Goal: Task Accomplishment & Management: Use online tool/utility

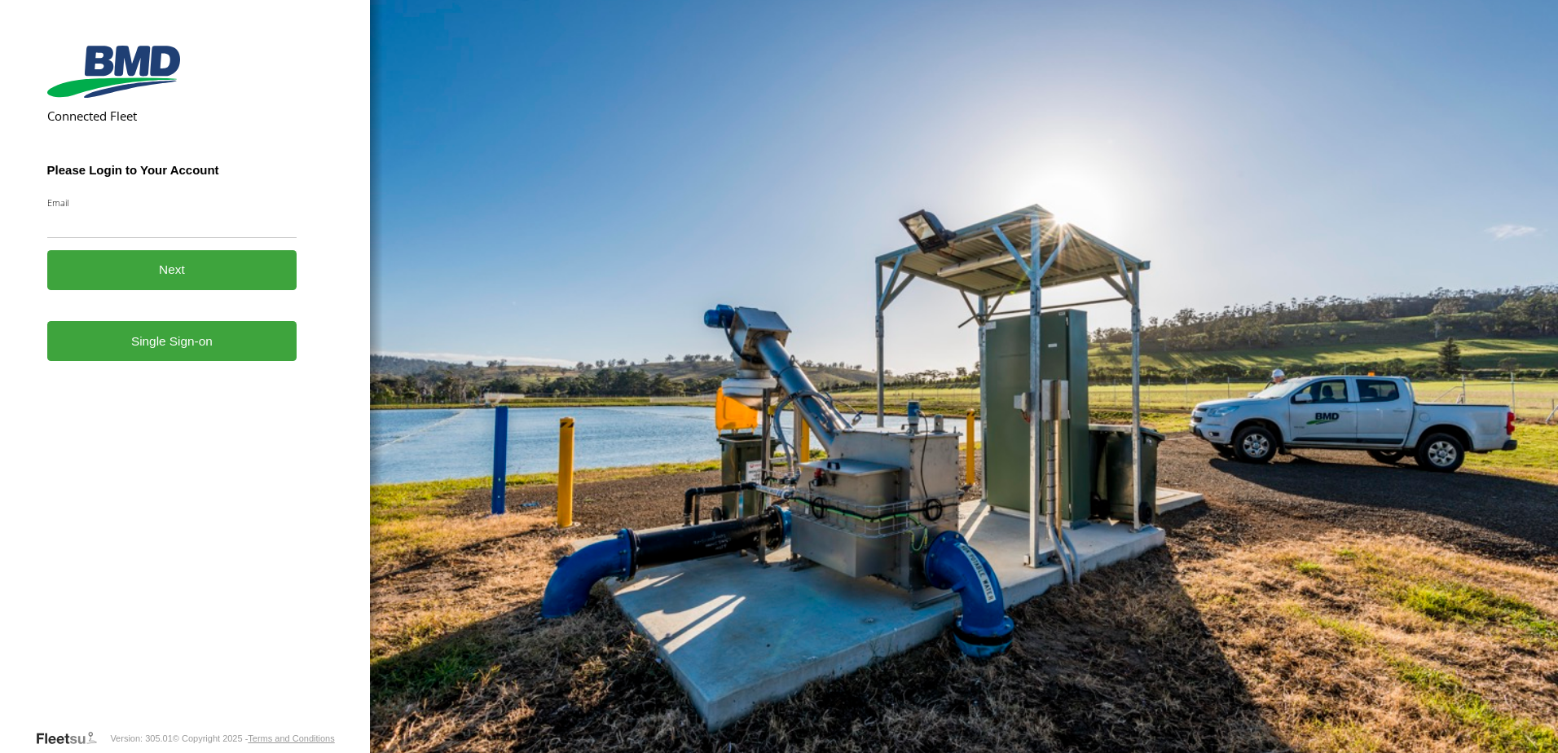
drag, startPoint x: 169, startPoint y: 359, endPoint x: 193, endPoint y: 309, distance: 55.4
click at [169, 359] on link "Single Sign-on" at bounding box center [172, 341] width 250 height 40
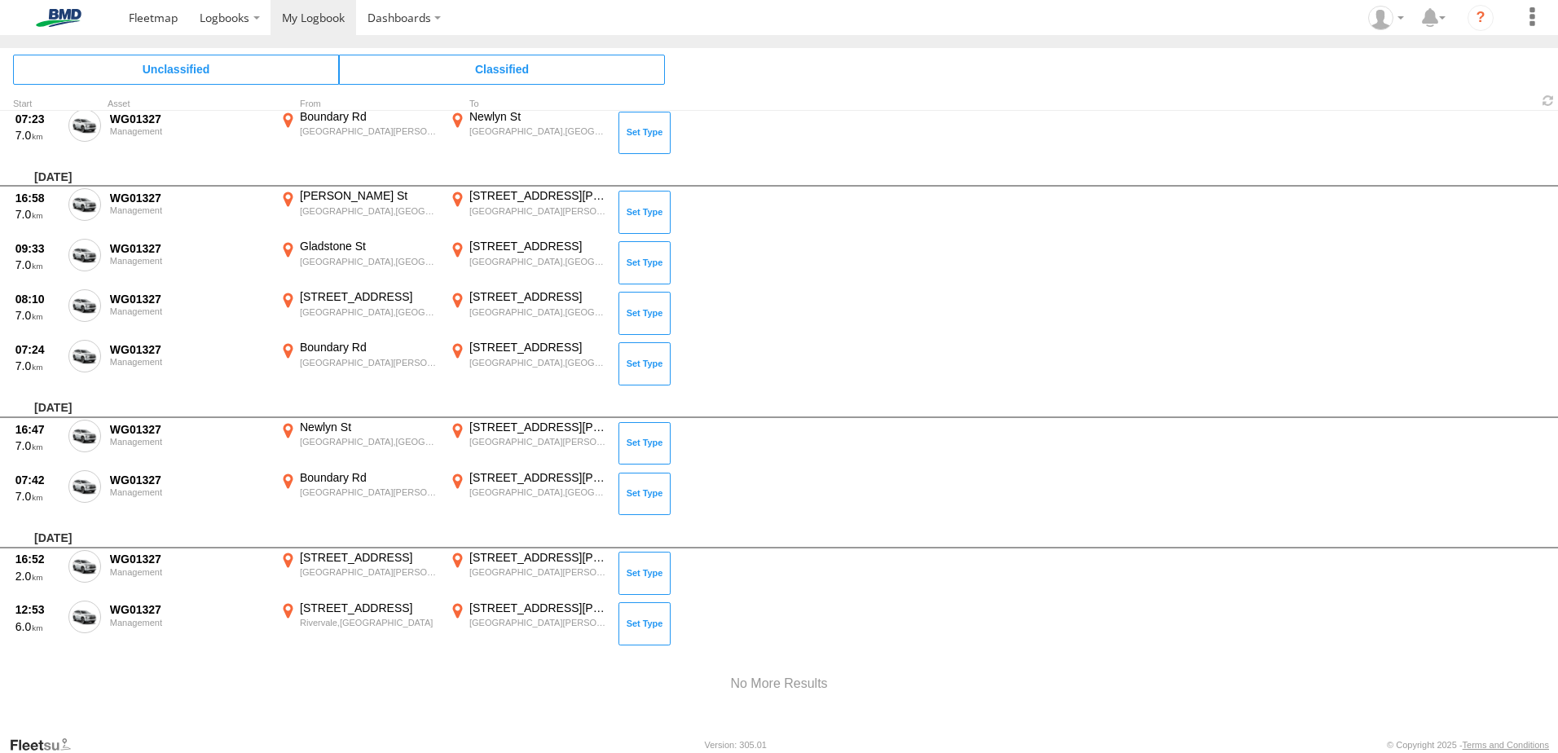
scroll to position [3285, 0]
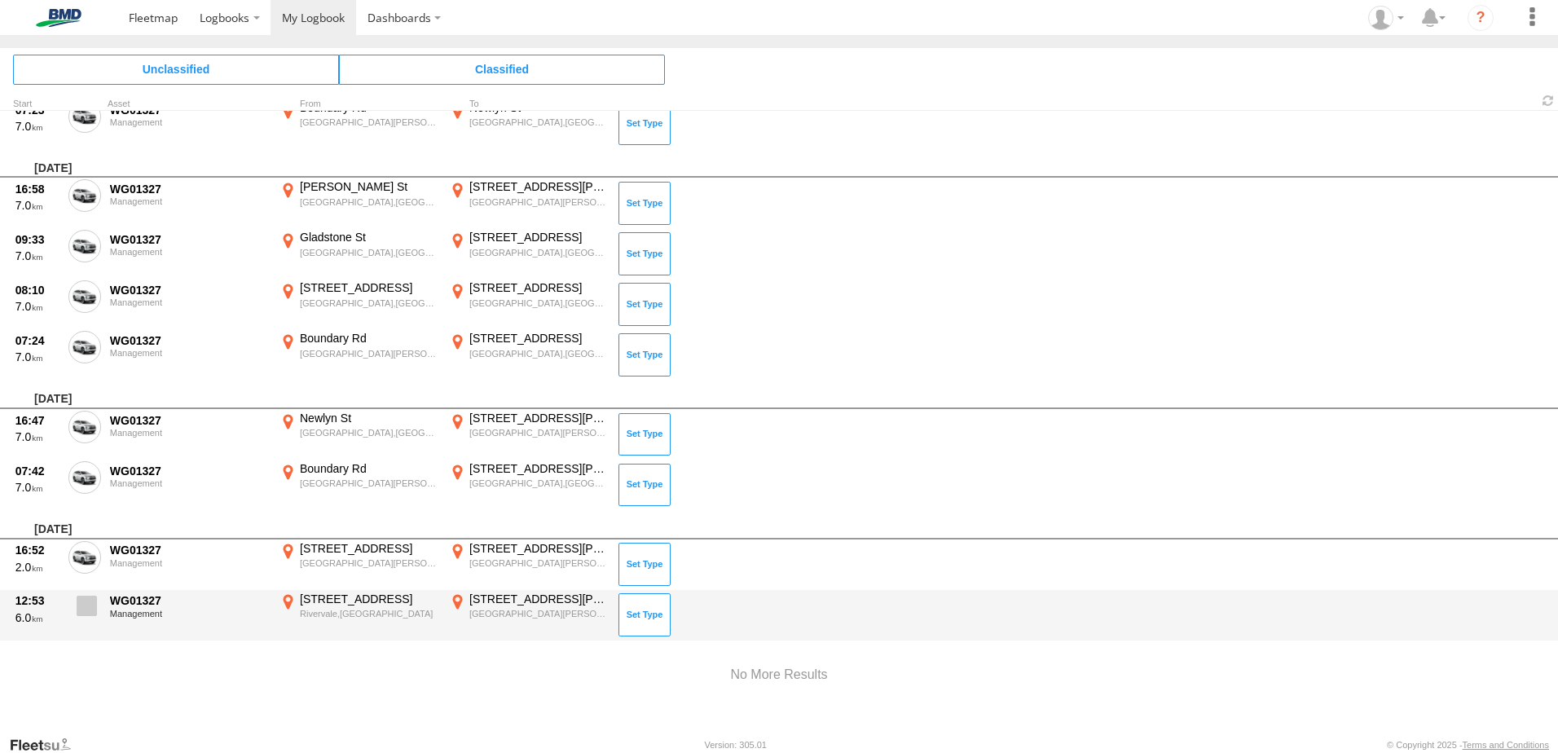
click at [90, 605] on span at bounding box center [87, 606] width 20 height 20
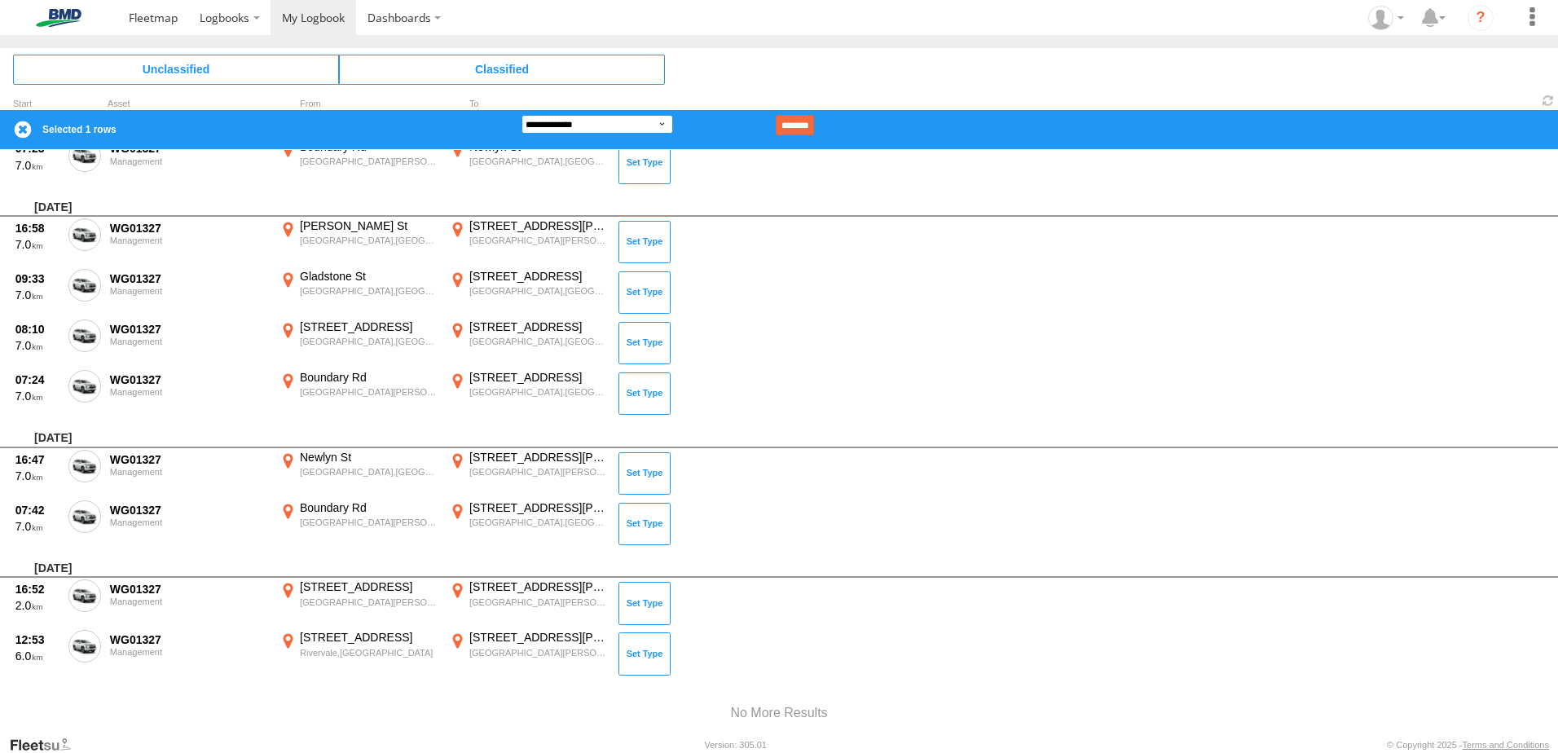
click at [650, 121] on select "**********" at bounding box center [598, 124] width 152 height 19
select select "**"
click at [522, 115] on select "**********" at bounding box center [598, 124] width 152 height 19
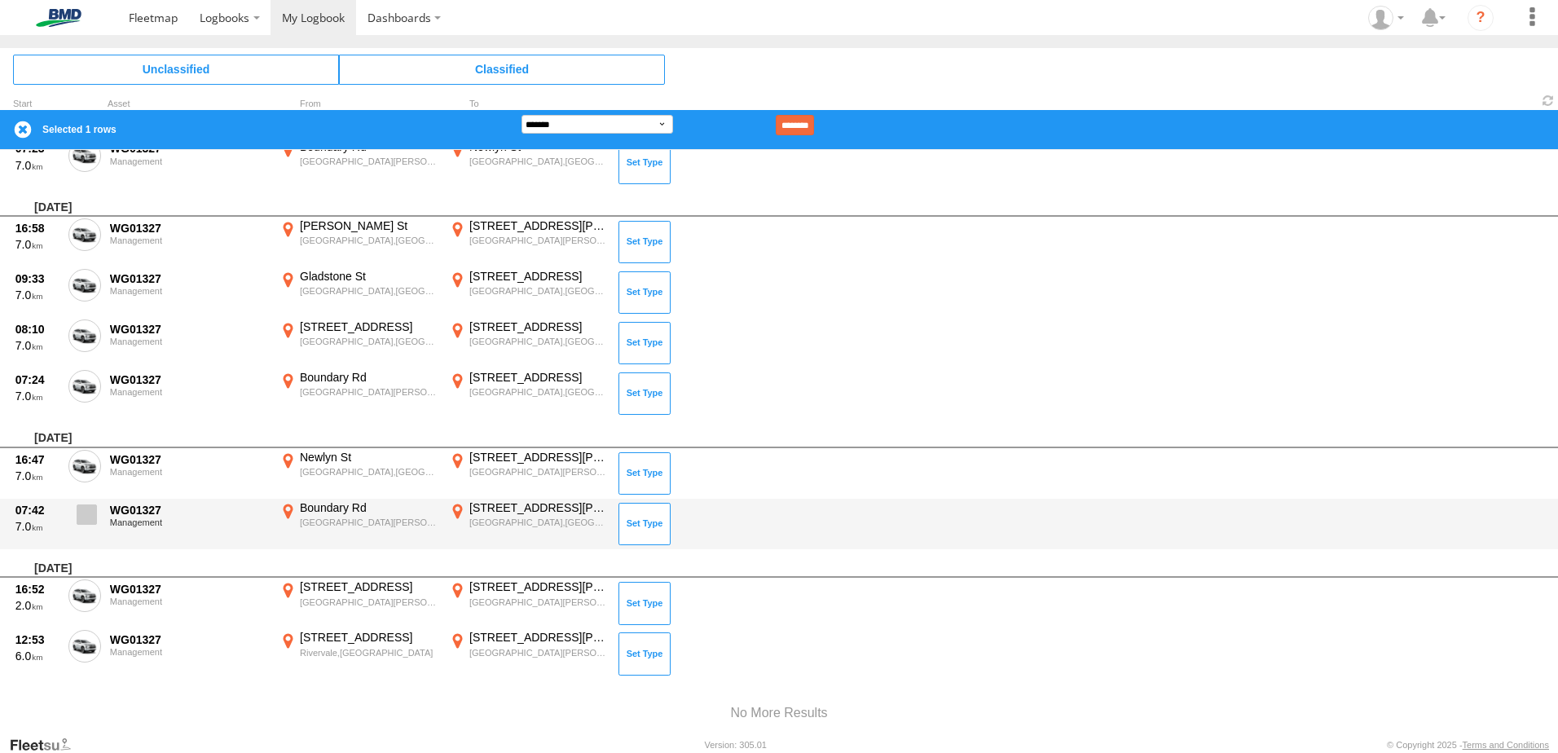
click at [92, 511] on span at bounding box center [87, 515] width 20 height 20
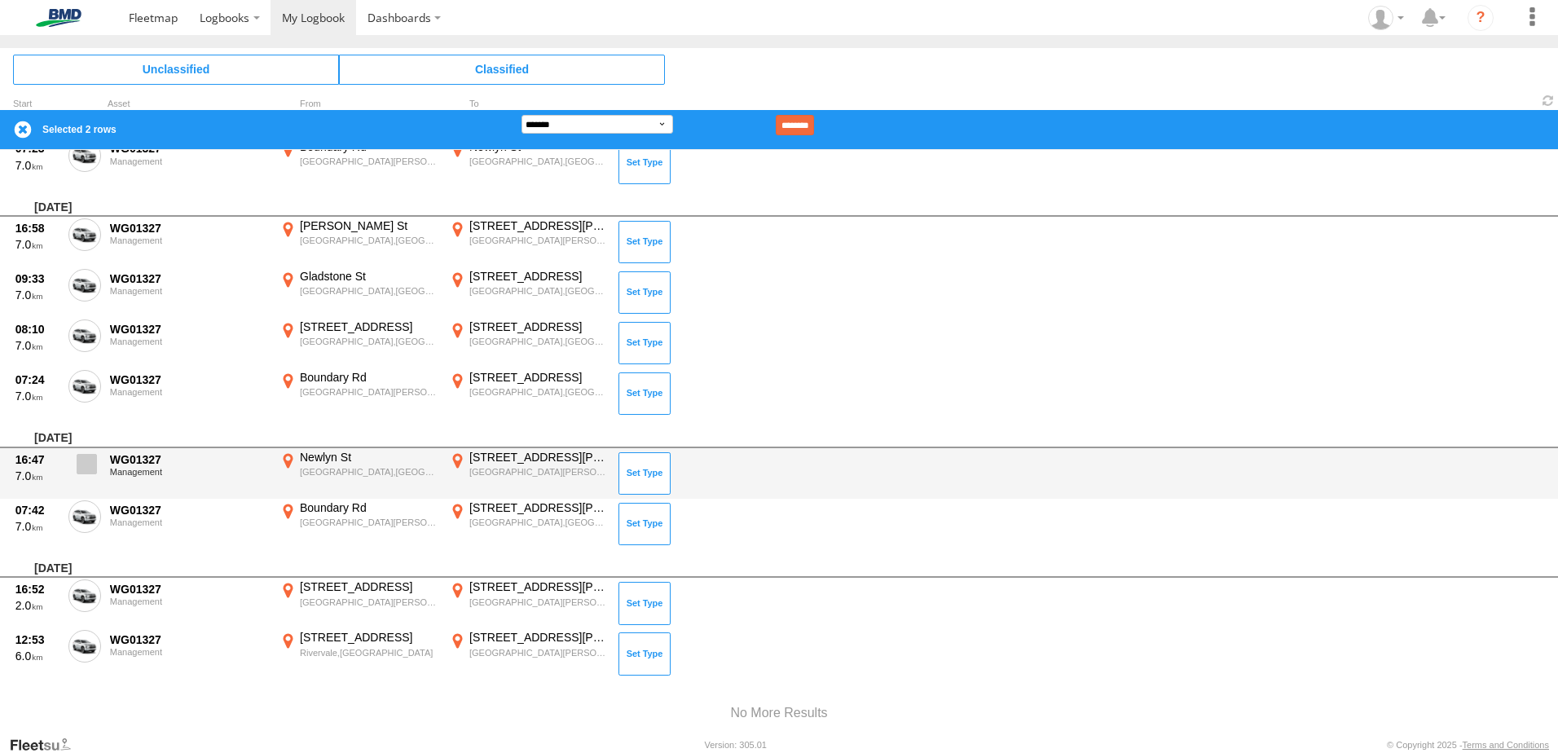
click at [91, 473] on span at bounding box center [87, 464] width 20 height 20
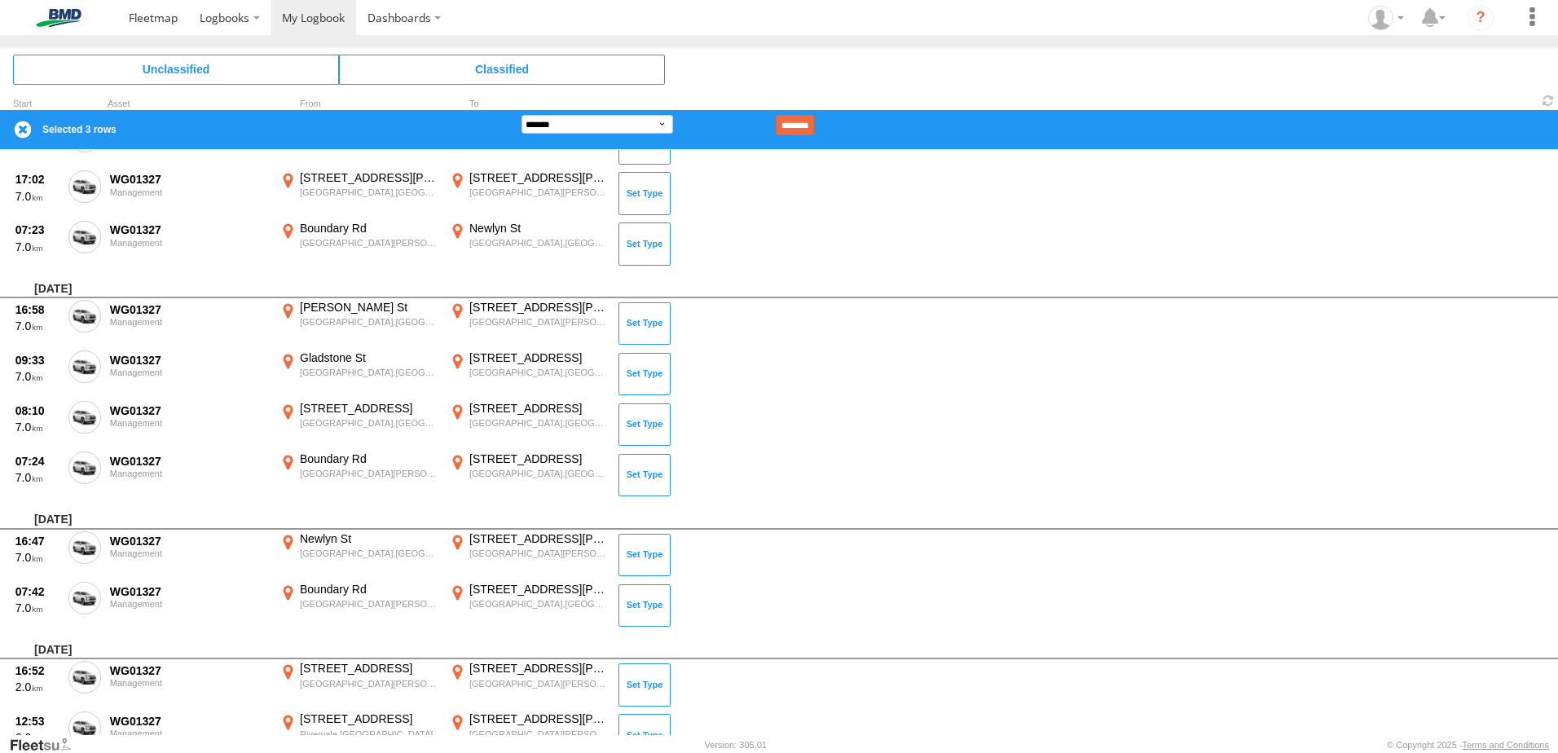
scroll to position [3122, 0]
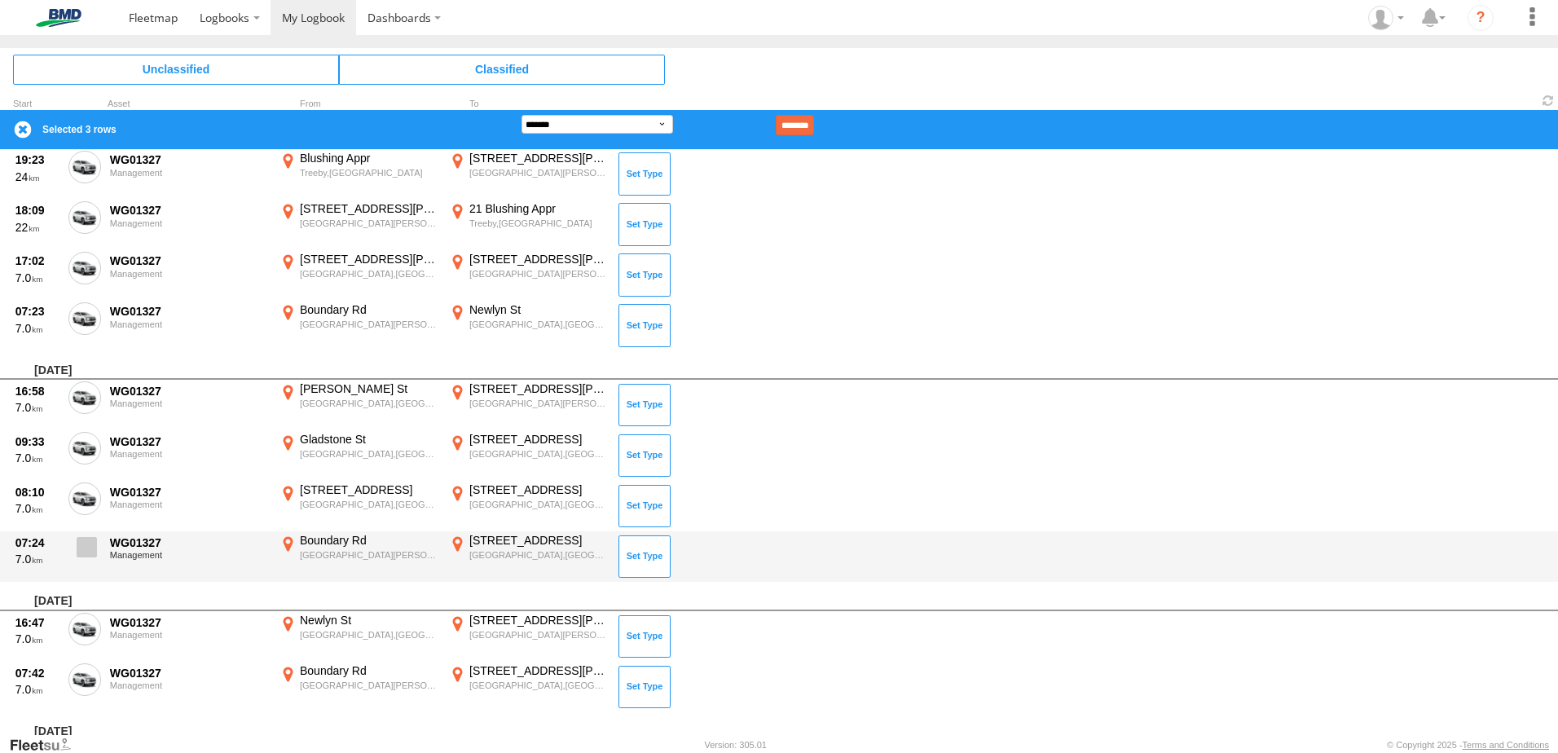
click at [87, 544] on span at bounding box center [87, 547] width 20 height 20
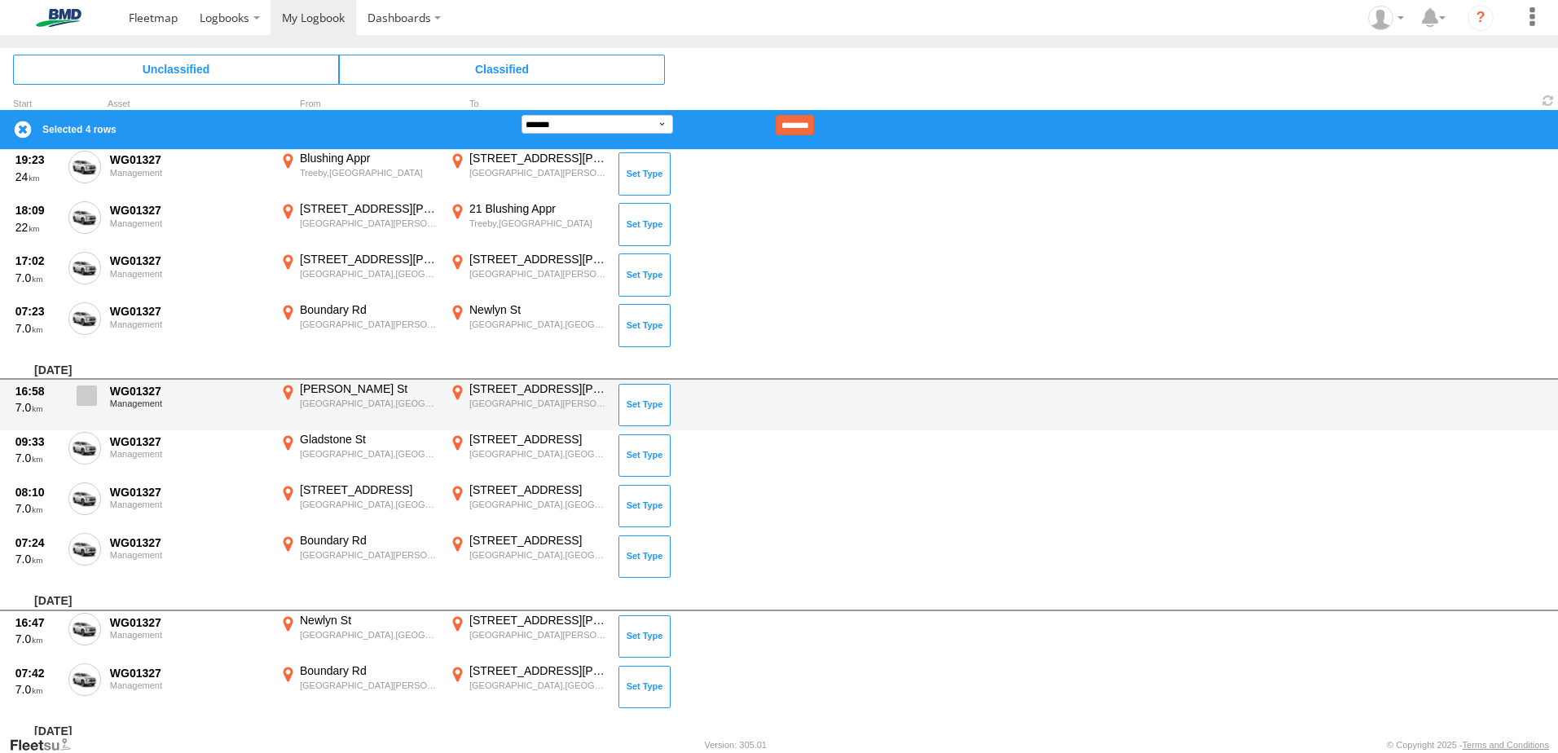
click at [89, 392] on span at bounding box center [87, 396] width 20 height 20
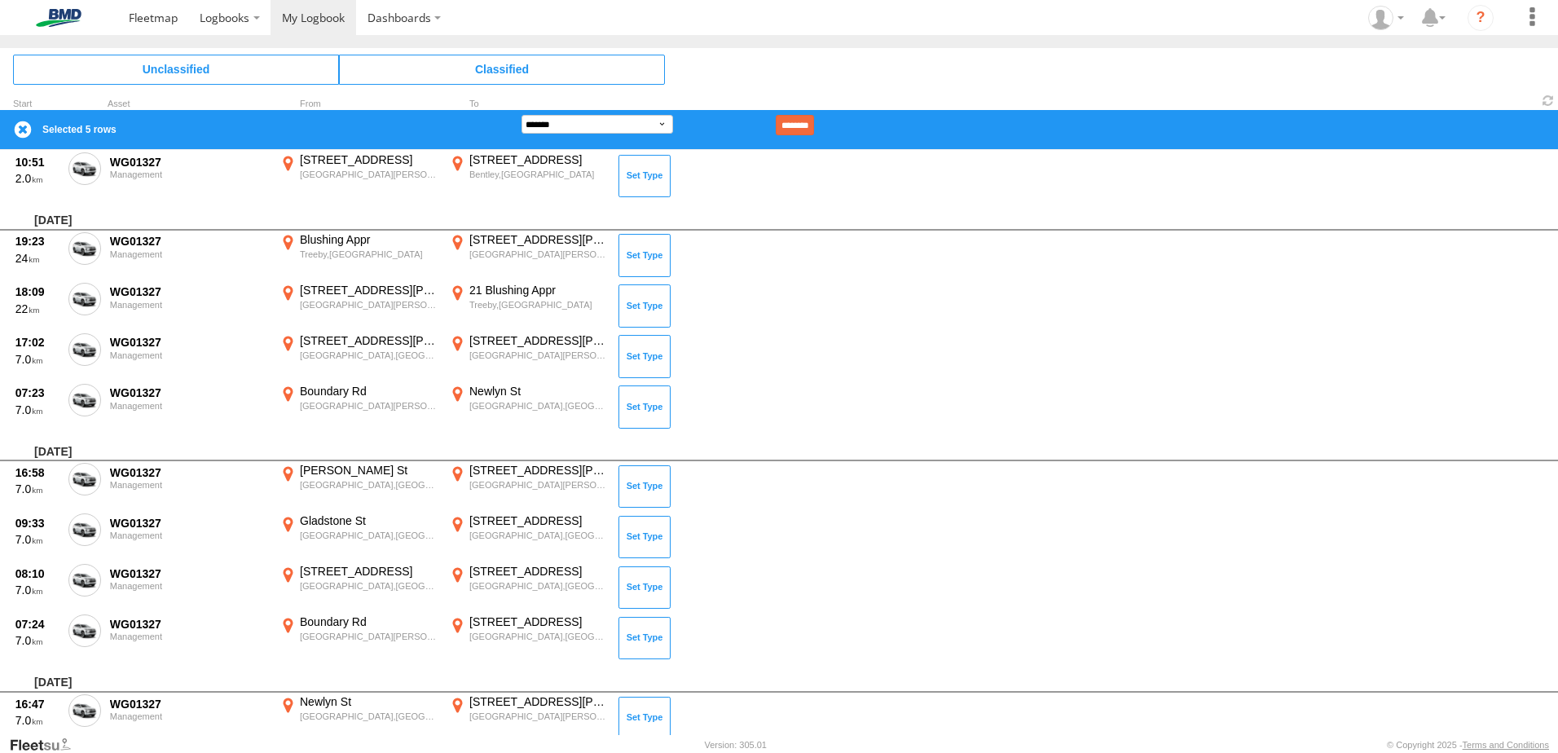
scroll to position [2959, 0]
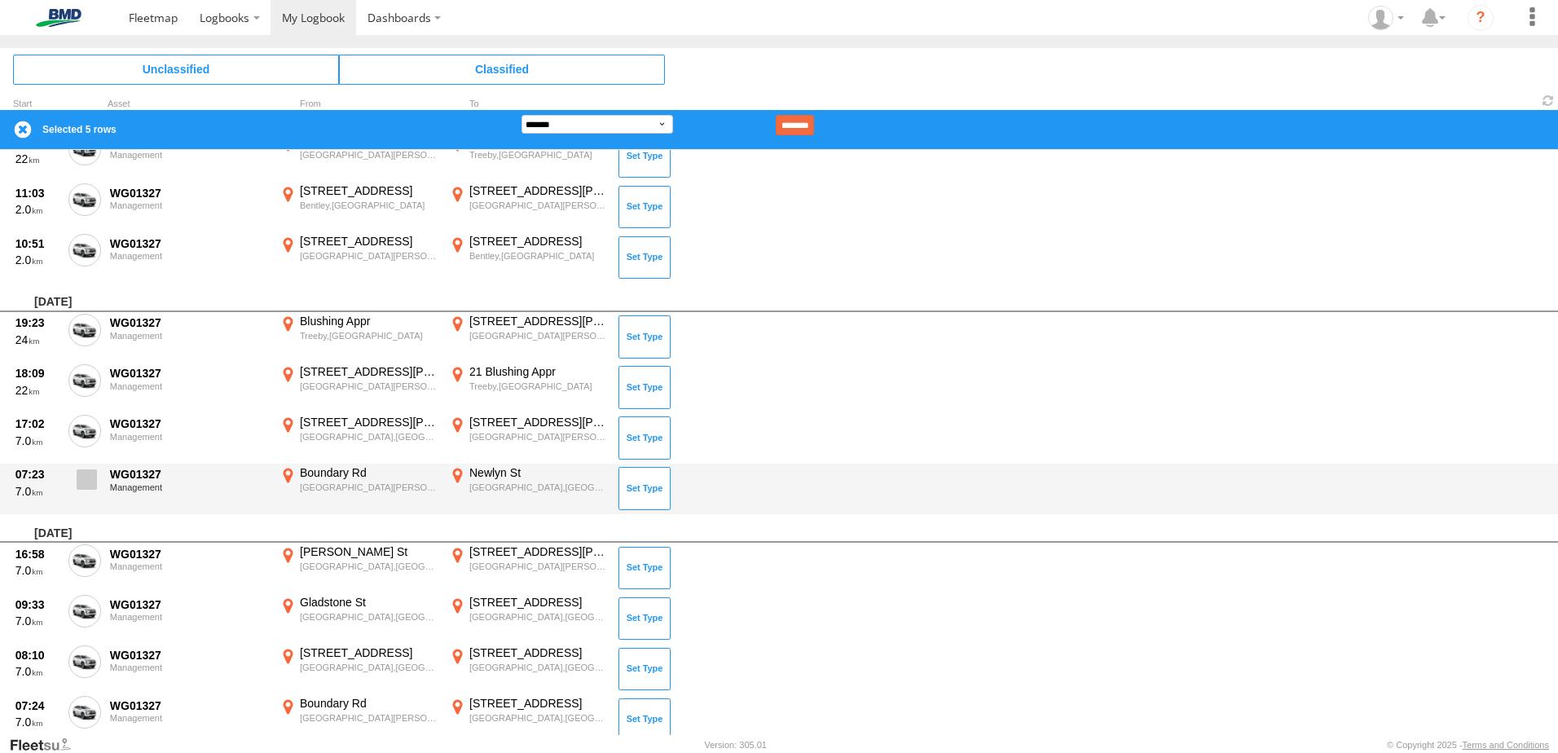
click at [90, 482] on span at bounding box center [87, 479] width 20 height 20
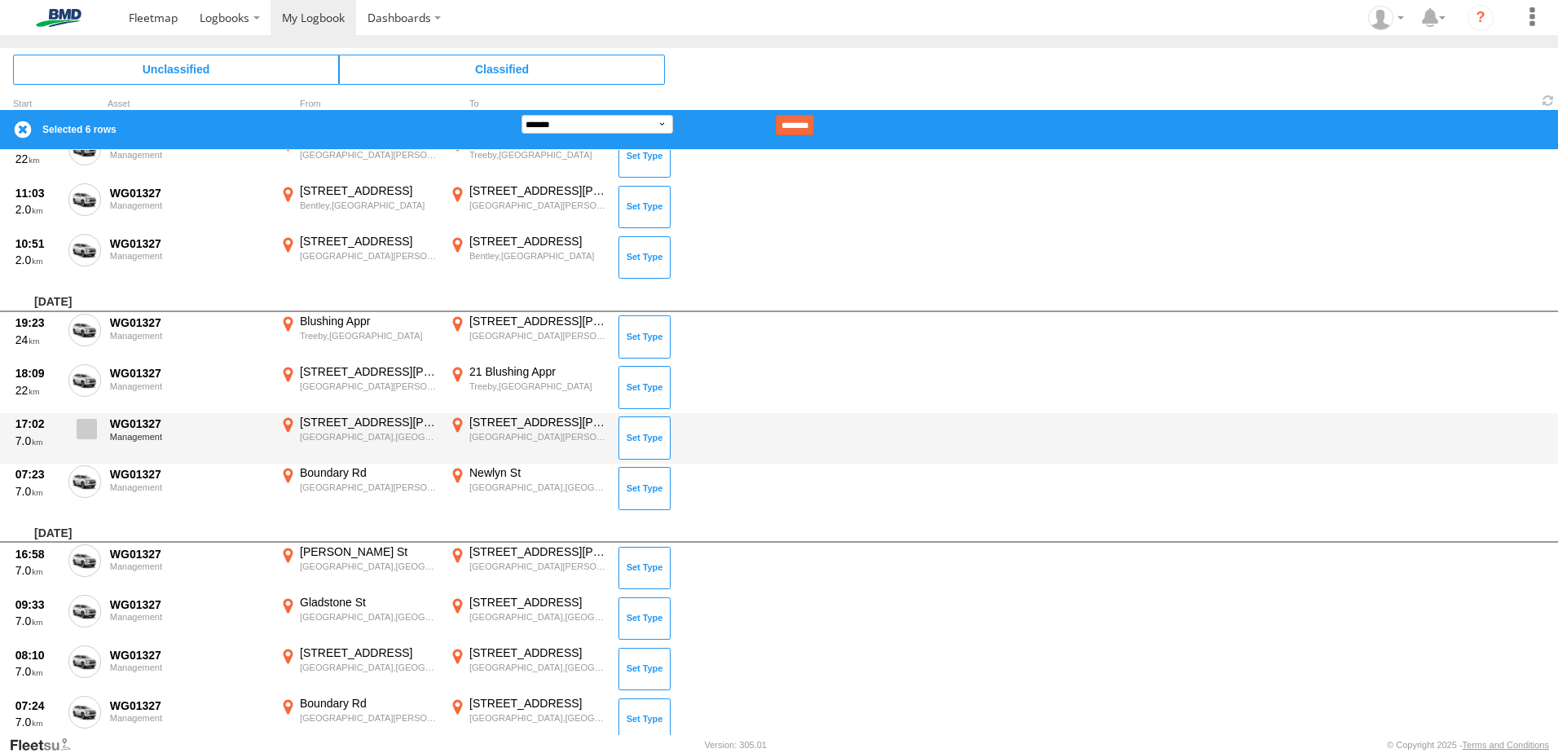
click at [89, 425] on span at bounding box center [87, 429] width 20 height 20
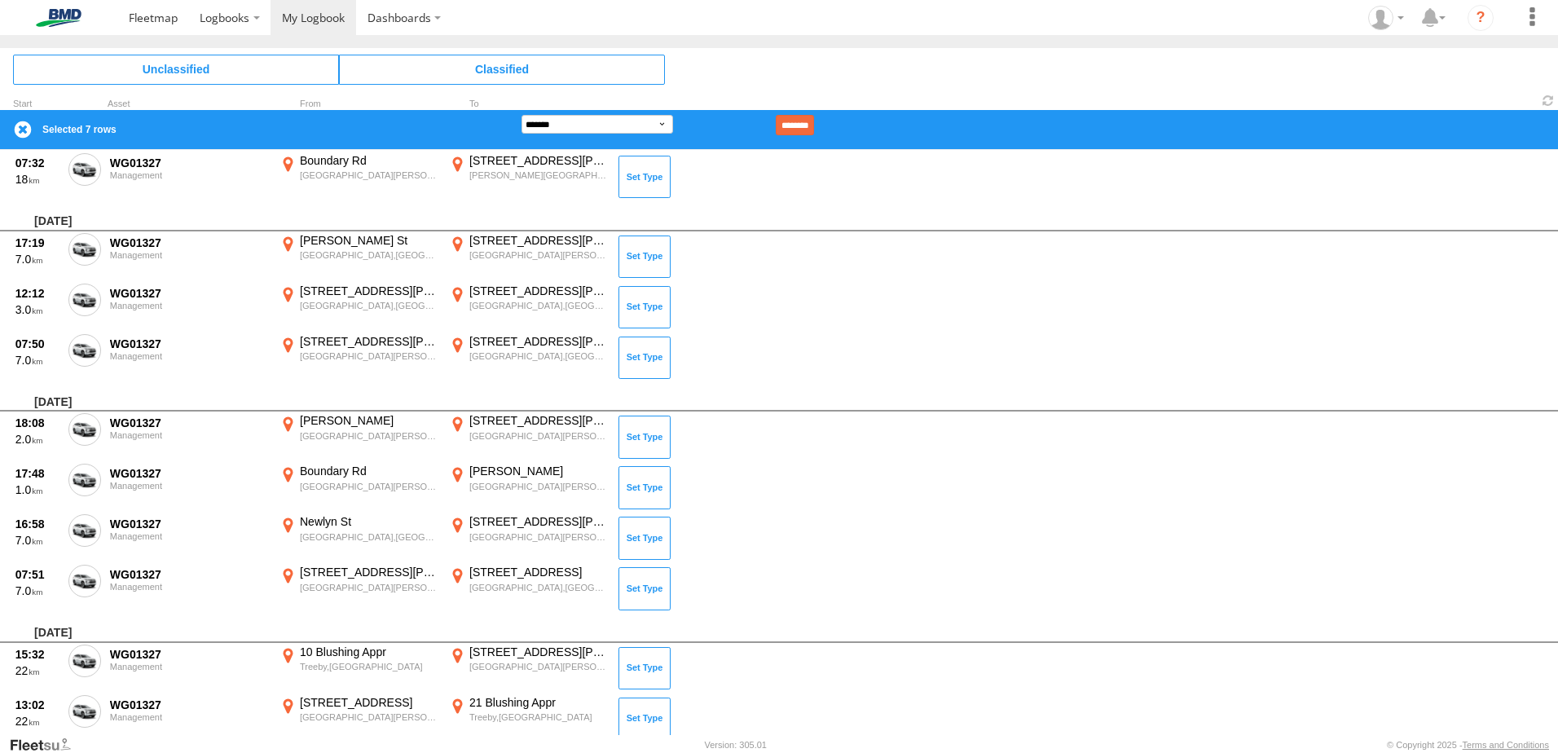
scroll to position [2388, 0]
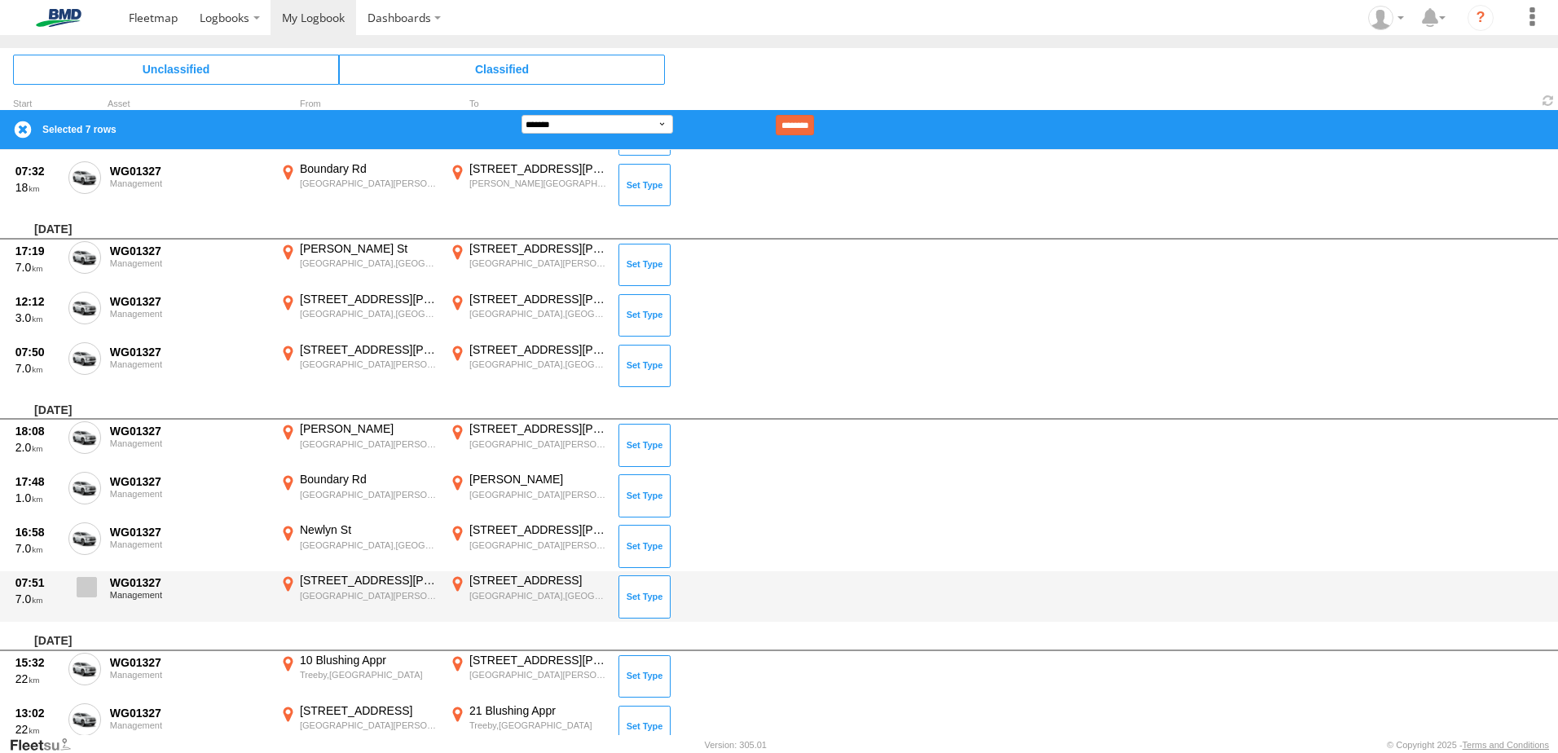
click at [87, 584] on span at bounding box center [87, 587] width 20 height 20
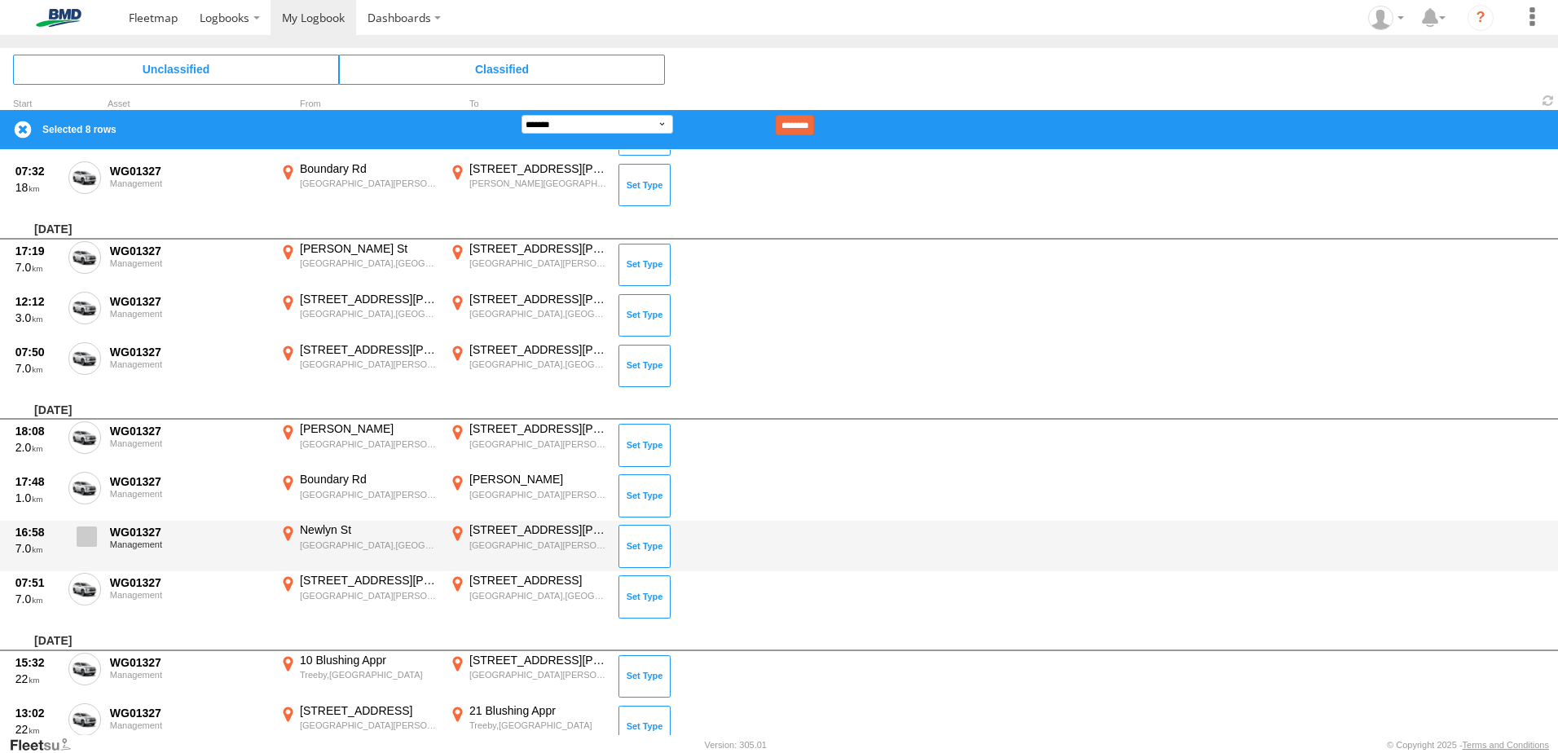
click at [81, 537] on span at bounding box center [87, 537] width 20 height 20
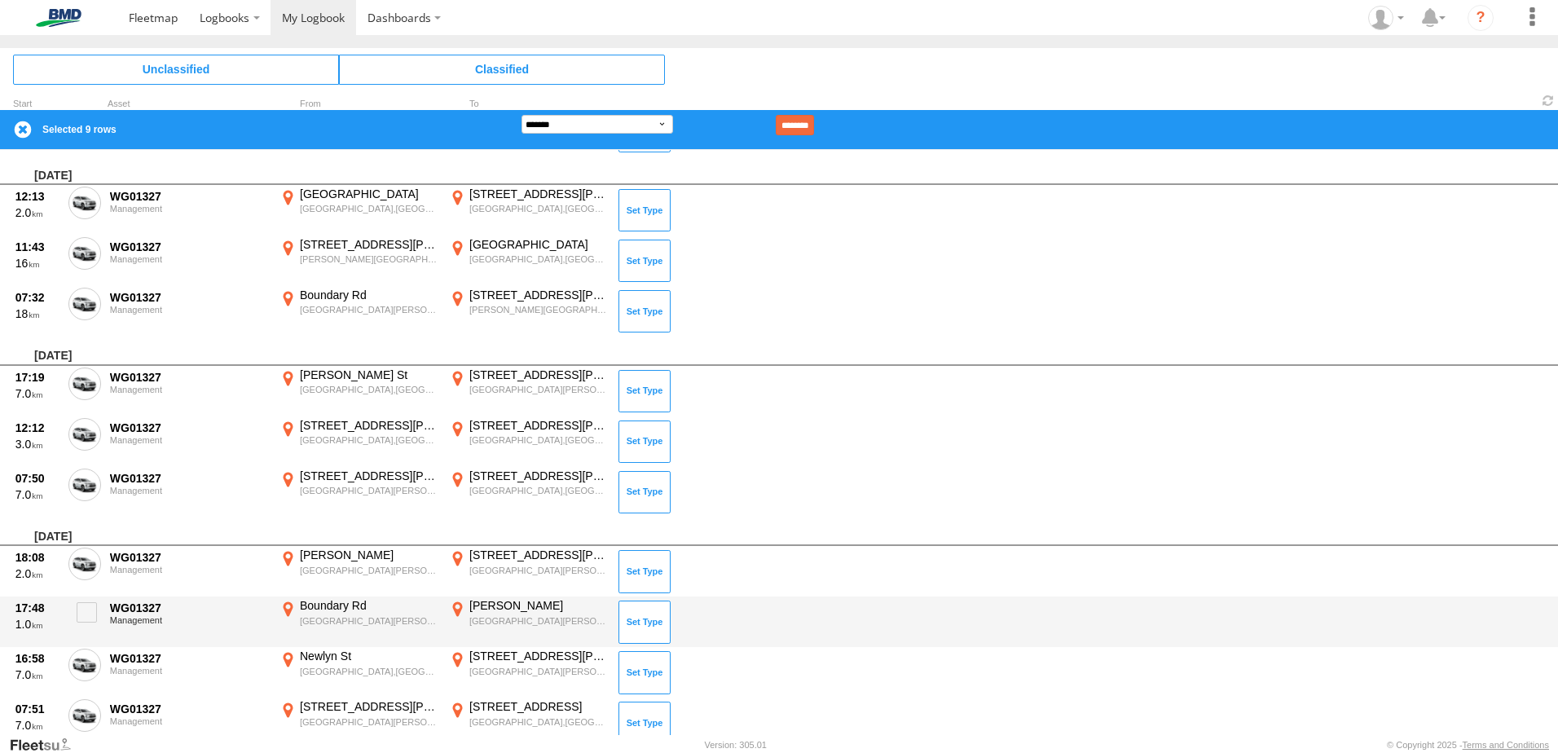
scroll to position [2225, 0]
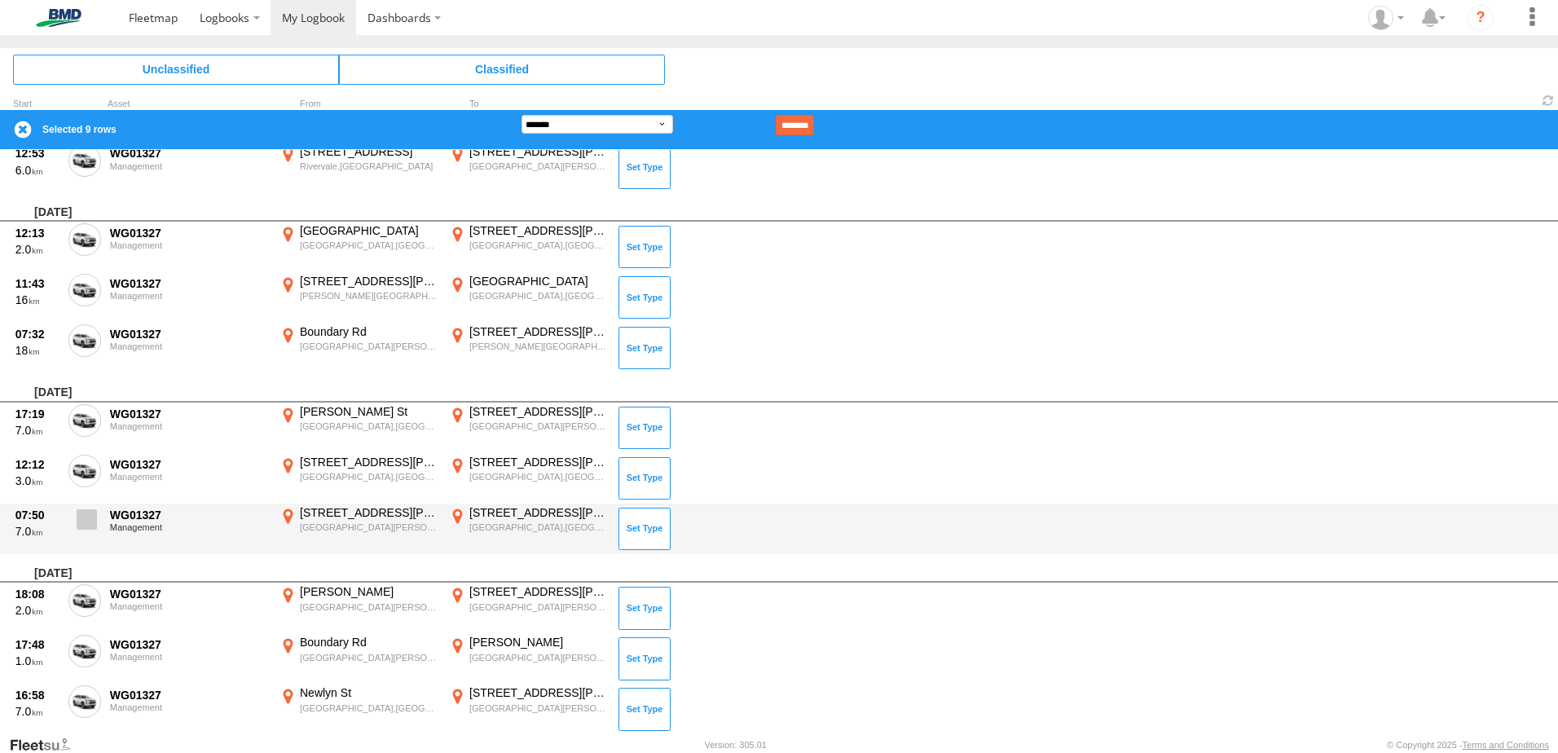
click at [82, 519] on span at bounding box center [87, 519] width 20 height 20
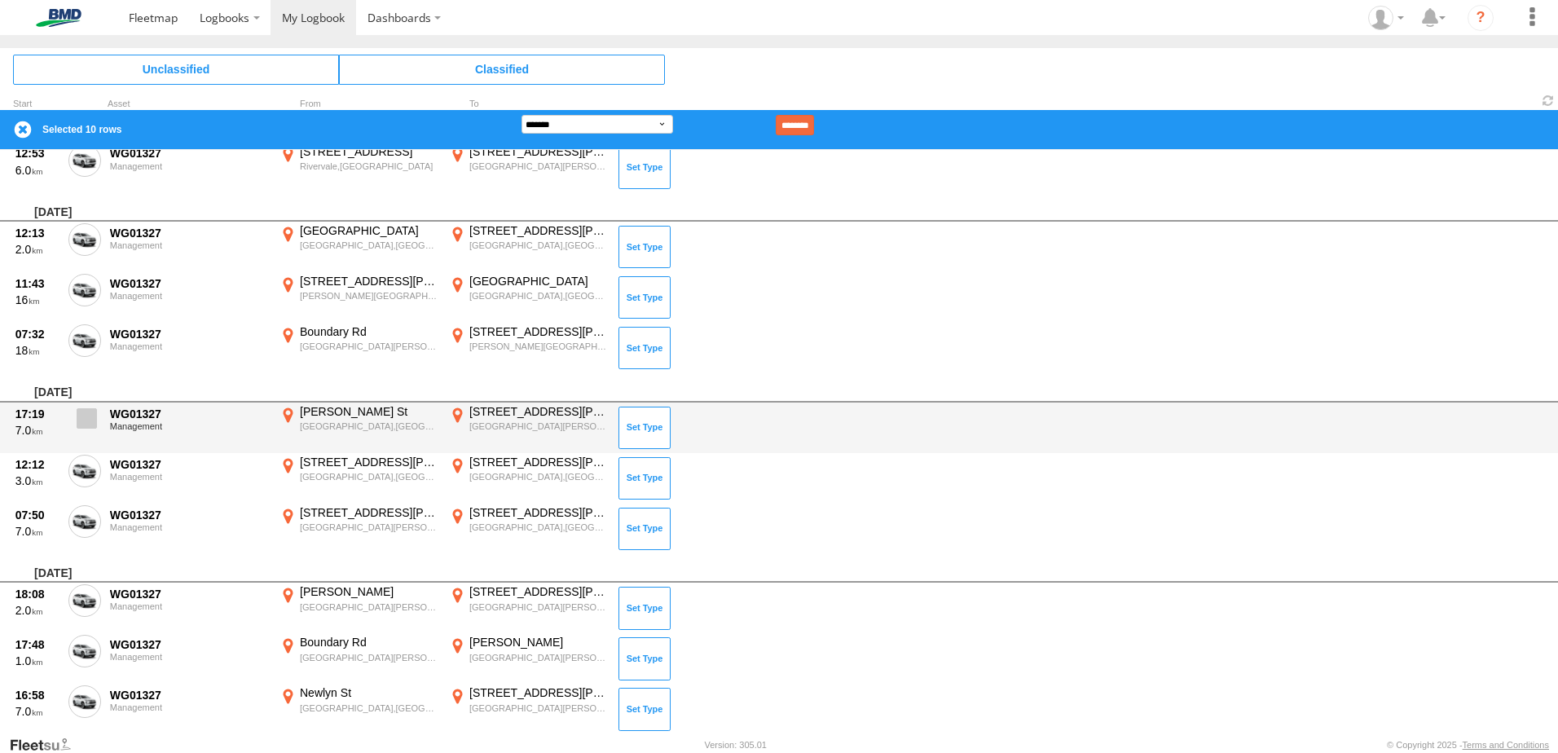
click at [86, 421] on span at bounding box center [87, 418] width 20 height 20
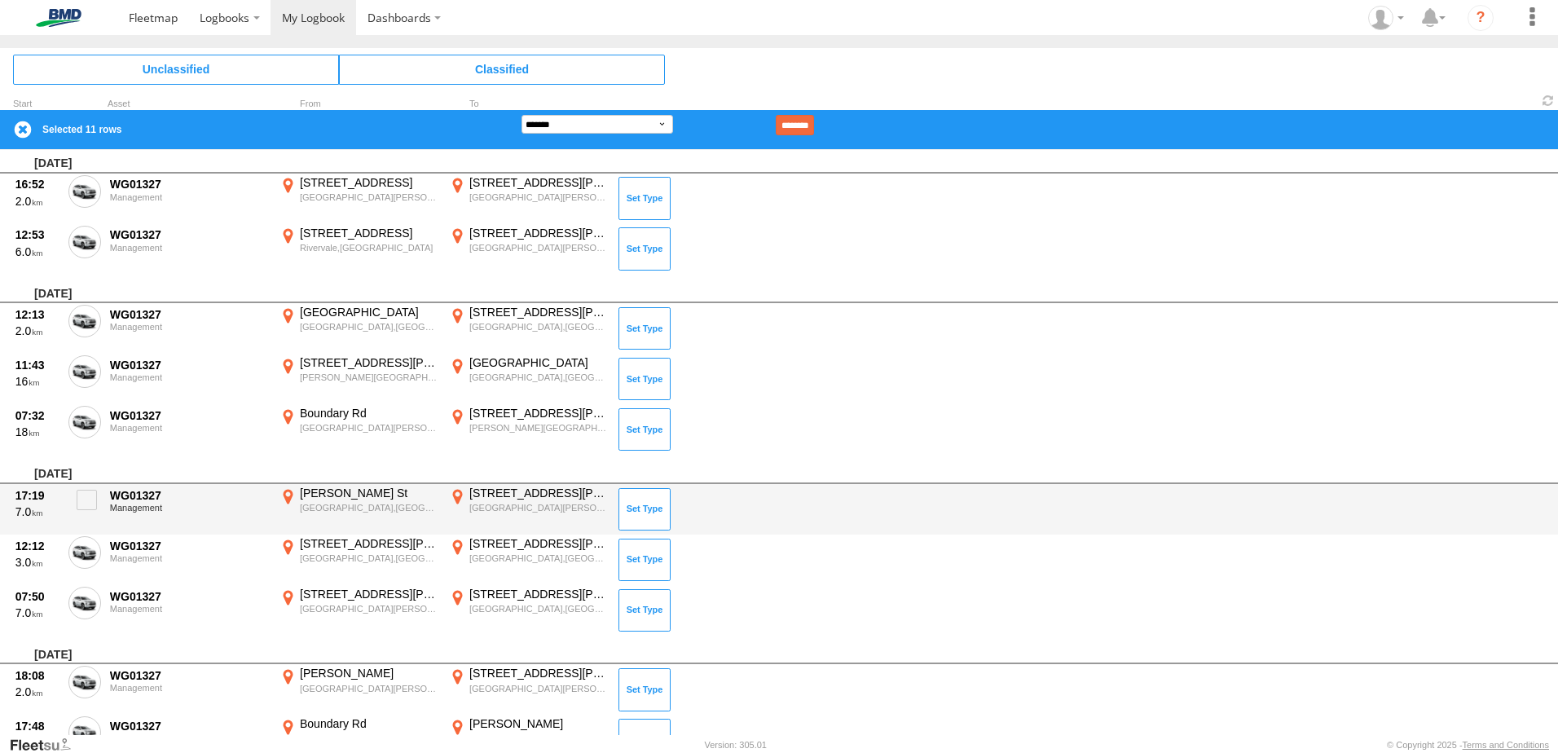
scroll to position [2062, 0]
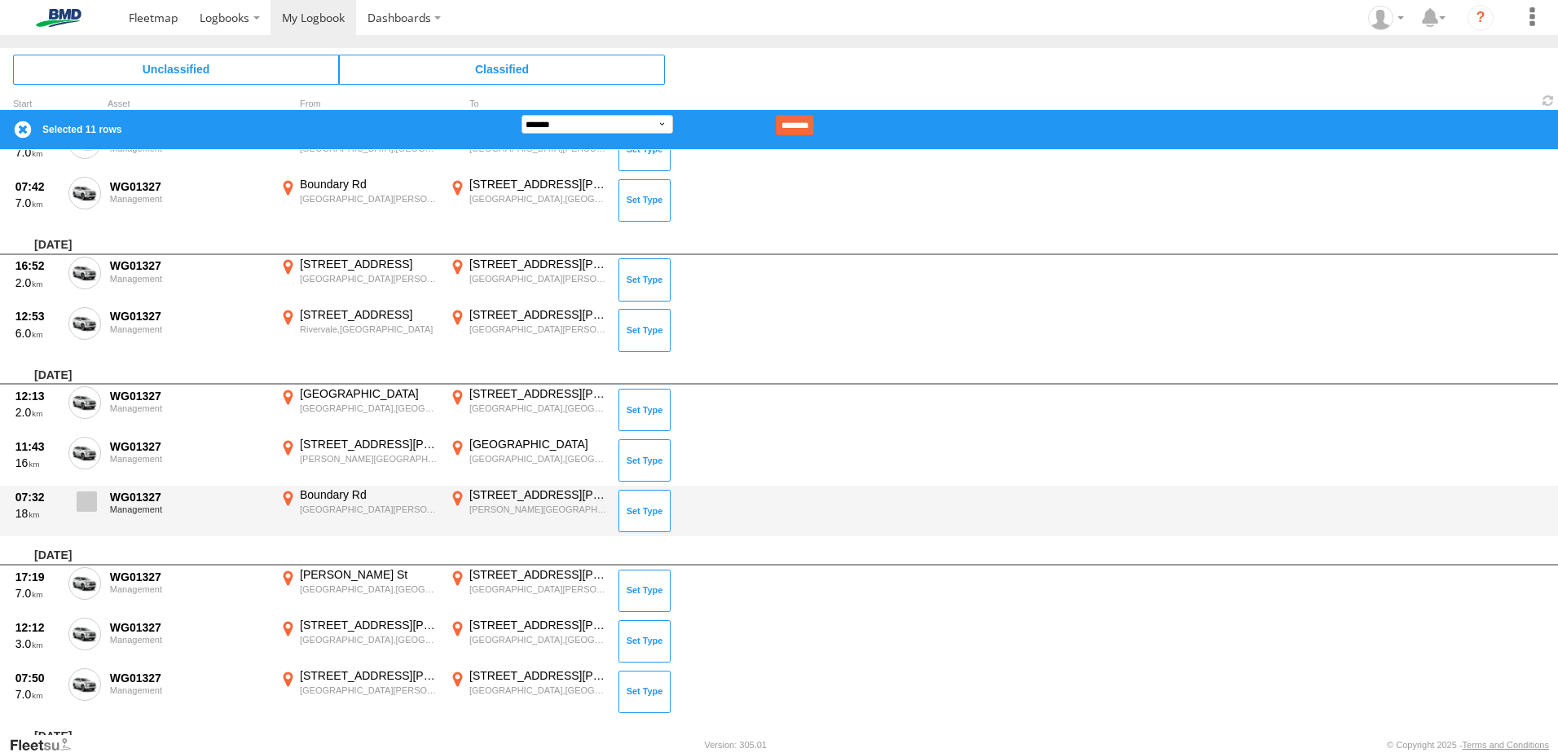
click at [89, 501] on span at bounding box center [87, 501] width 20 height 20
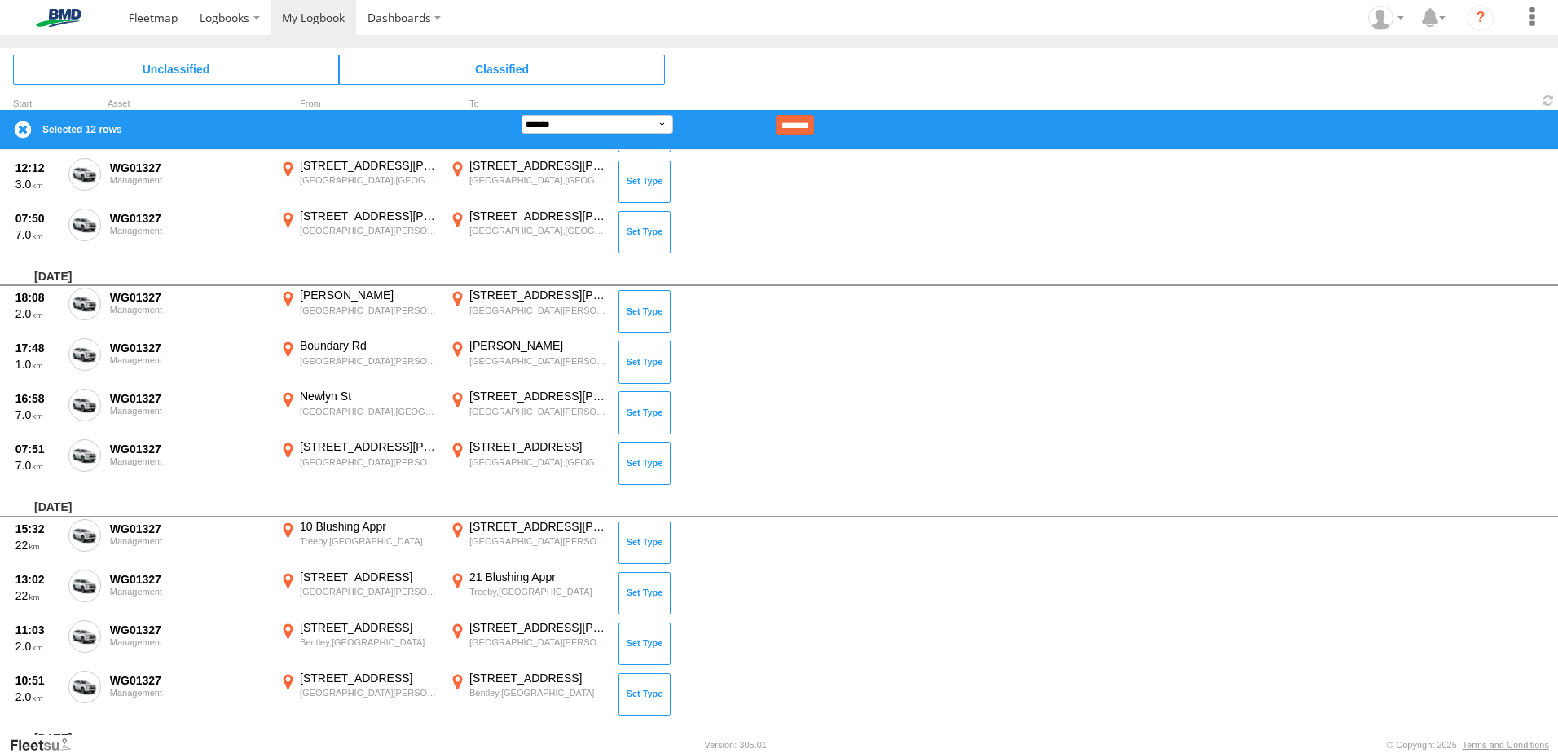
scroll to position [2527, 0]
